Goal: Browse casually

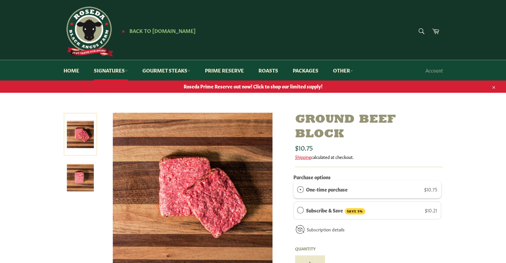
click at [33, 187] on div "Ground Beef Block Sale Regular price $10.75 Shipping calculated at checkout. Pu…" at bounding box center [253, 260] width 506 height 294
click at [118, 70] on link "Signatures" at bounding box center [110, 70] width 47 height 20
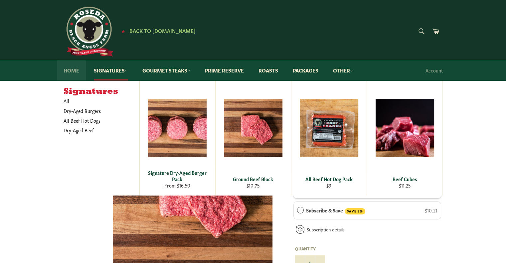
click at [72, 74] on link "Home" at bounding box center [71, 70] width 29 height 20
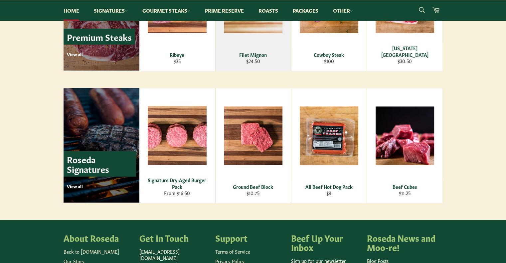
scroll to position [870, 0]
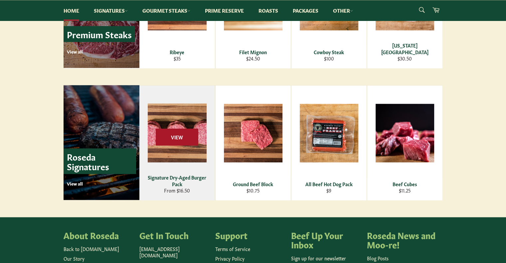
click at [179, 136] on span "View" at bounding box center [177, 136] width 43 height 17
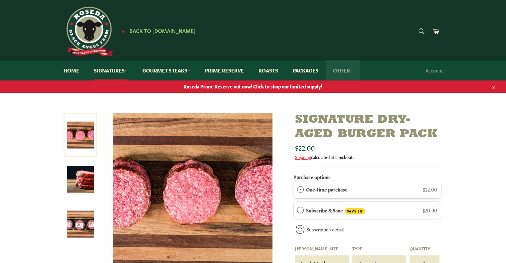
click at [343, 70] on link "Other" at bounding box center [342, 70] width 33 height 20
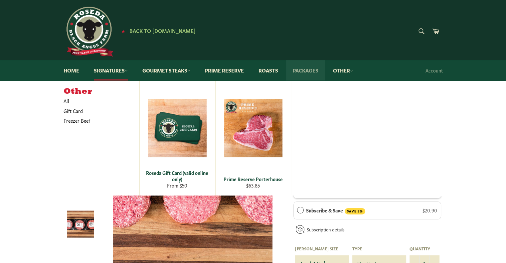
click at [308, 70] on link "Packages" at bounding box center [305, 70] width 39 height 20
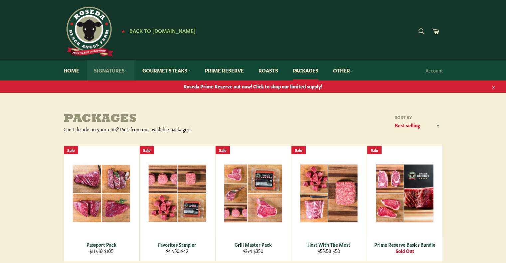
click at [111, 73] on link "Signatures" at bounding box center [110, 70] width 47 height 20
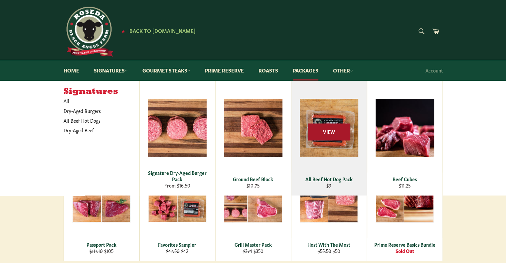
click at [330, 134] on span "View" at bounding box center [329, 132] width 43 height 17
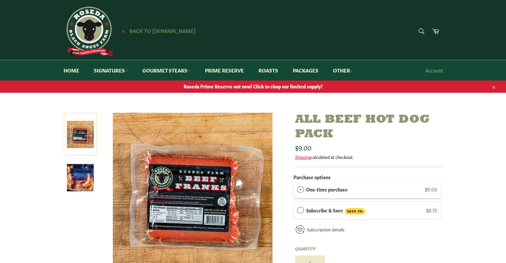
click at [150, 30] on span "Back to [DOMAIN_NAME]" at bounding box center [162, 30] width 66 height 7
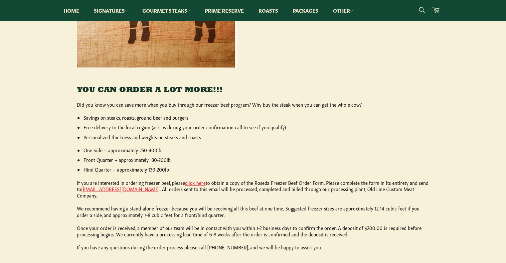
scroll to position [266, 0]
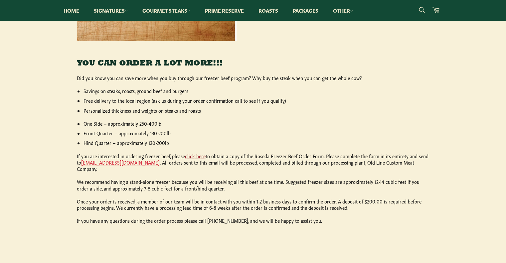
click at [195, 155] on link "click here" at bounding box center [195, 156] width 21 height 7
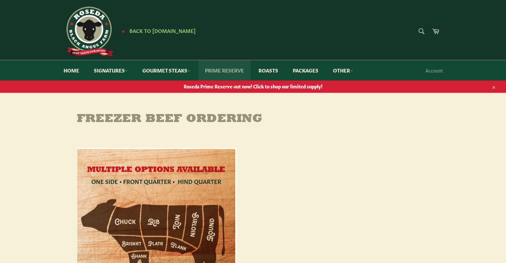
click at [229, 71] on link "Prime Reserve" at bounding box center [224, 70] width 52 height 20
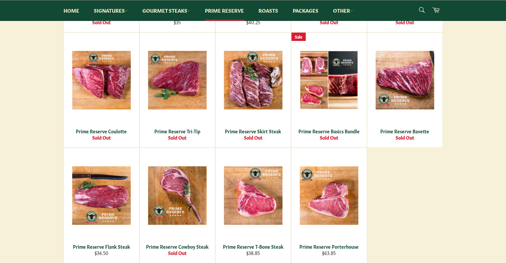
scroll to position [261, 0]
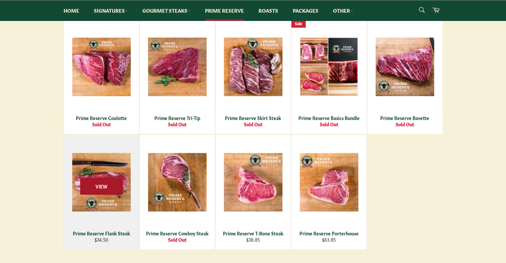
click at [104, 182] on span "View" at bounding box center [101, 186] width 43 height 17
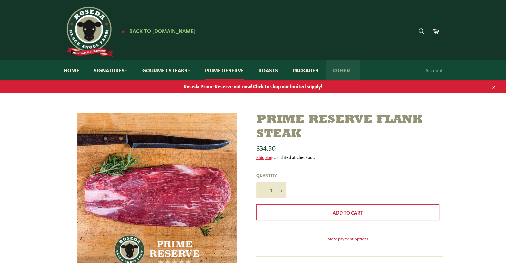
click at [346, 70] on link "Other" at bounding box center [342, 70] width 33 height 20
